Goal: Task Accomplishment & Management: Manage account settings

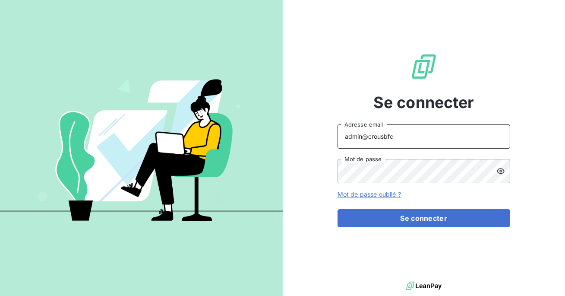
click at [419, 138] on input "admin@crousbfc" at bounding box center [424, 136] width 173 height 24
type input "admin@legalvision"
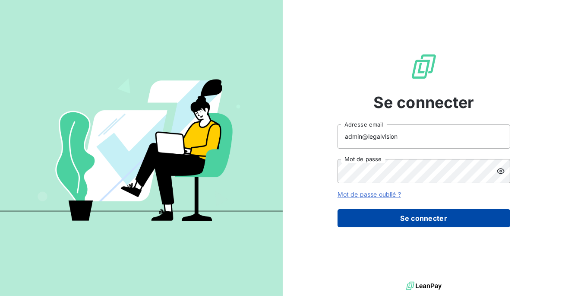
click at [409, 212] on button "Se connecter" at bounding box center [424, 218] width 173 height 18
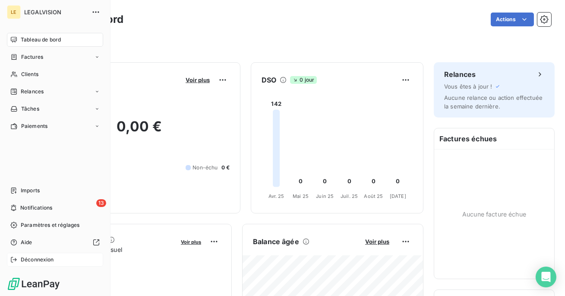
click at [38, 258] on span "Déconnexion" at bounding box center [37, 260] width 33 height 8
